Goal: Task Accomplishment & Management: Manage account settings

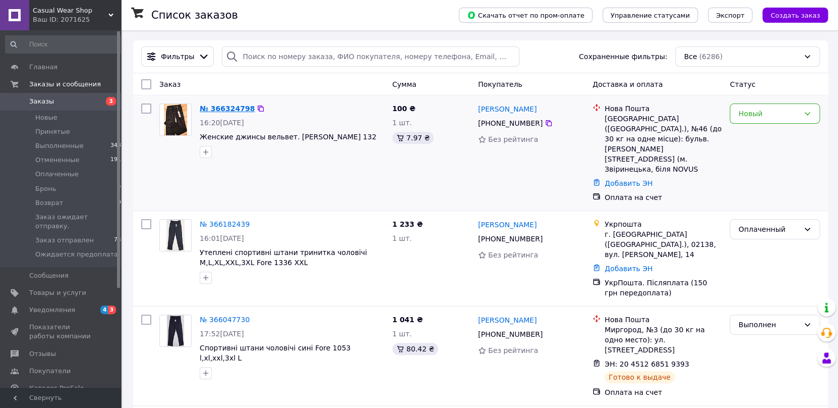
click at [223, 108] on link "№ 366324798" at bounding box center [227, 108] width 55 height 8
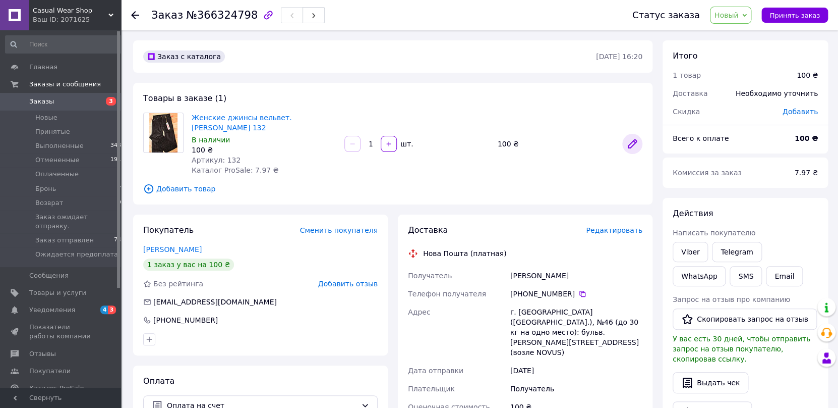
click at [630, 138] on icon at bounding box center [632, 144] width 12 height 12
click at [747, 15] on icon at bounding box center [744, 15] width 5 height 5
click at [749, 34] on li "Принят" at bounding box center [760, 35] width 99 height 15
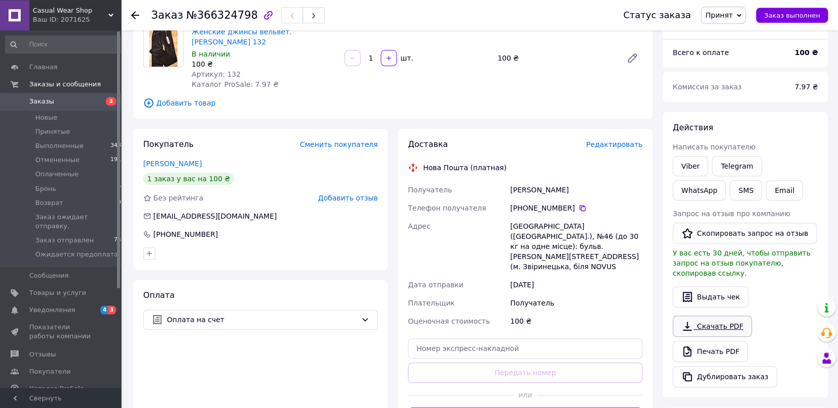
scroll to position [107, 0]
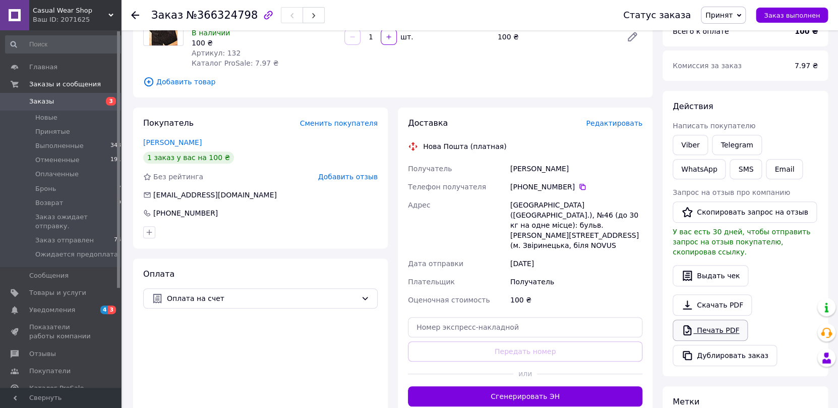
click at [707, 322] on link "Печать PDF" at bounding box center [710, 329] width 75 height 21
click at [691, 143] on link "Viber" at bounding box center [690, 145] width 35 height 20
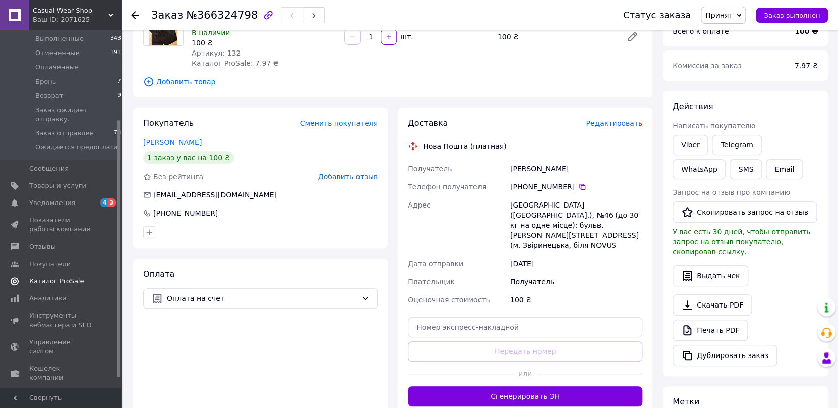
scroll to position [139, 0]
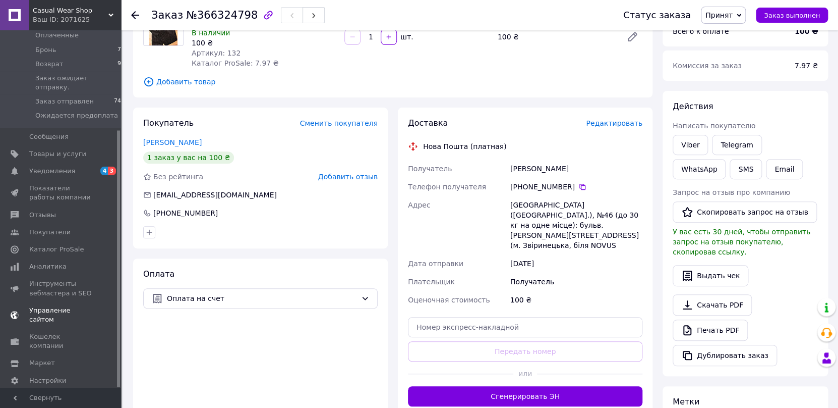
click at [78, 306] on span "Управление сайтом" at bounding box center [61, 315] width 64 height 18
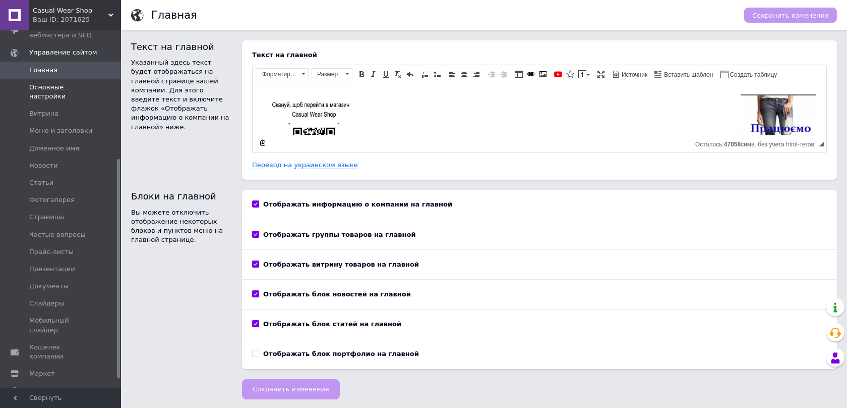
scroll to position [225, 0]
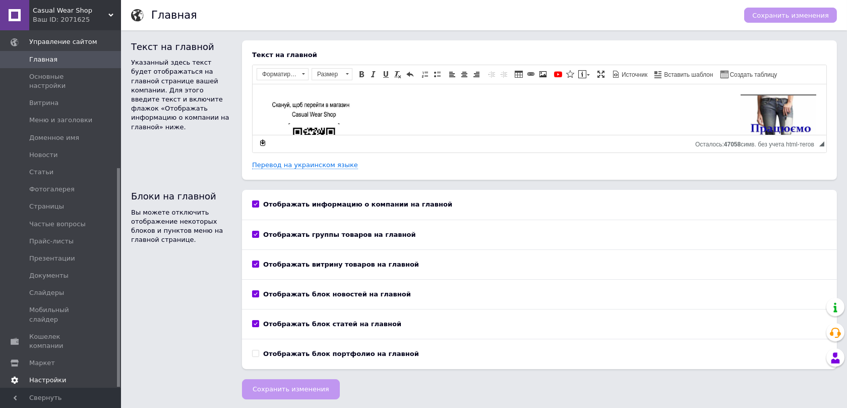
click at [55, 375] on span "Настройки" at bounding box center [47, 379] width 37 height 9
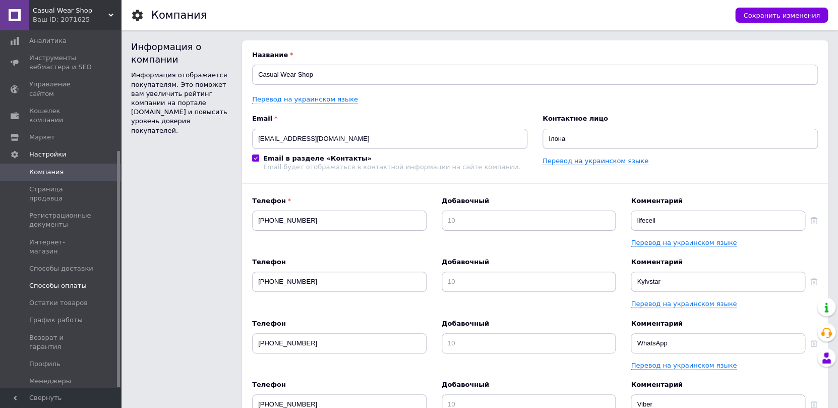
click at [48, 281] on span "Способы оплаты" at bounding box center [57, 285] width 57 height 9
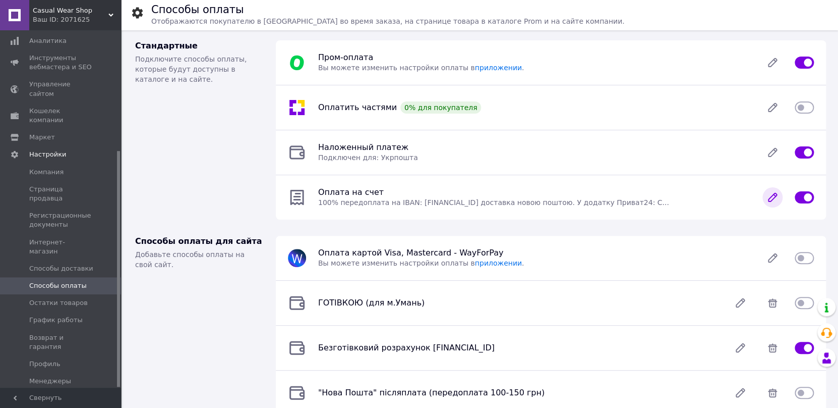
click at [771, 198] on icon at bounding box center [773, 197] width 8 height 8
